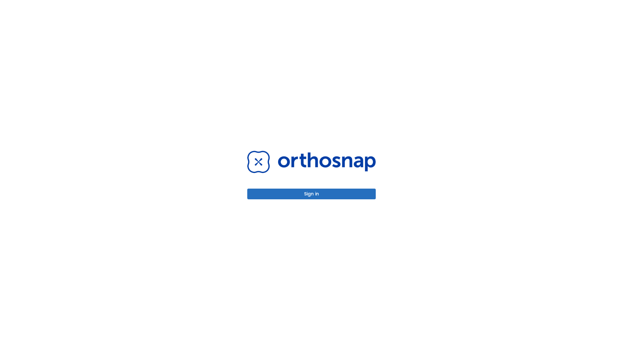
click at [311, 194] on button "Sign in" at bounding box center [311, 194] width 128 height 11
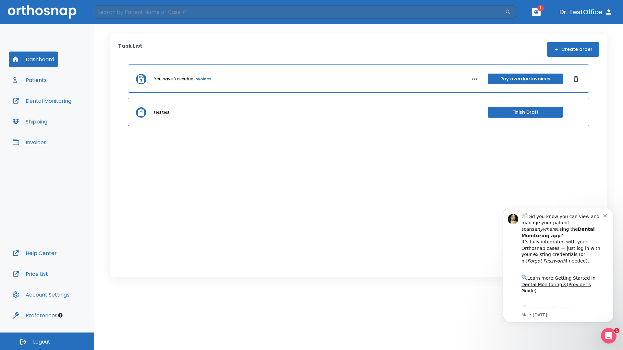
click at [47, 342] on span "Logout" at bounding box center [41, 342] width 17 height 7
